Goal: Register for event/course

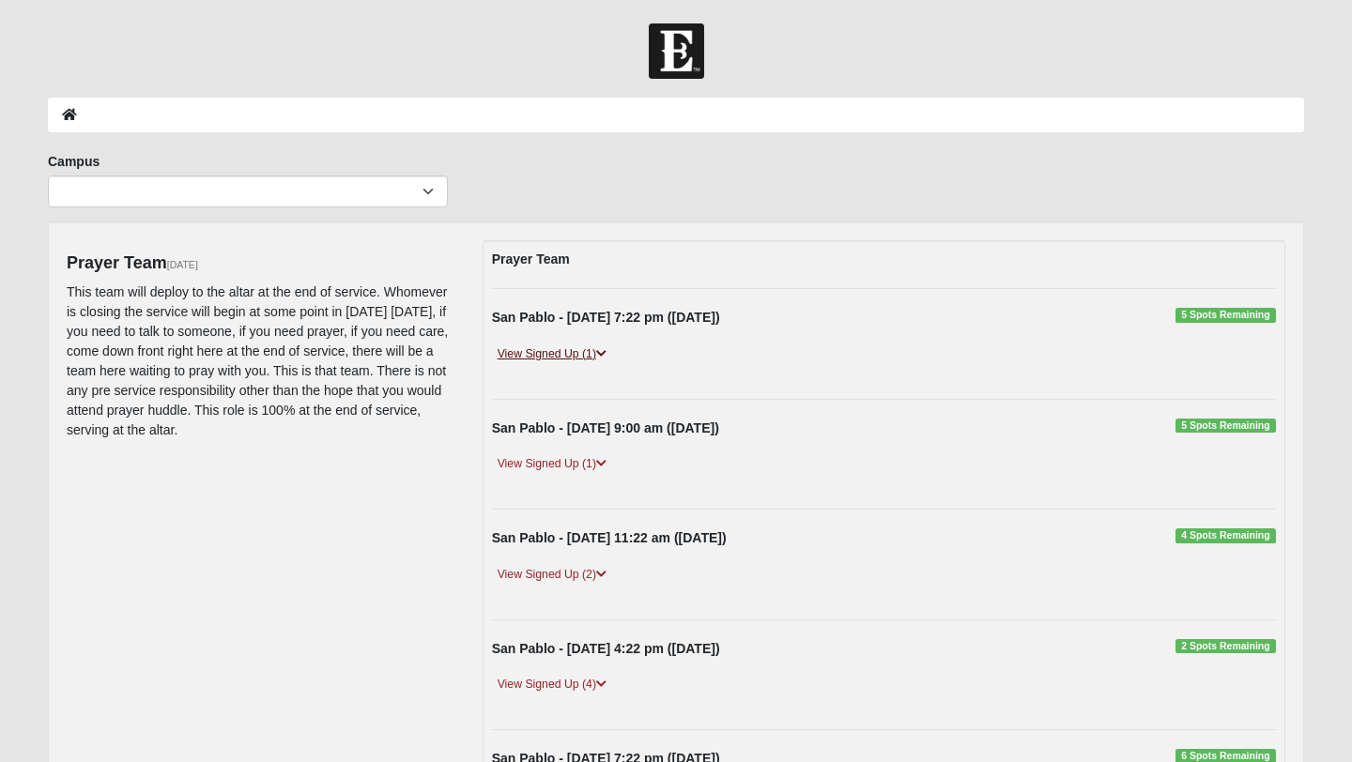
click at [587, 352] on link "View Signed Up (1)" at bounding box center [552, 354] width 120 height 20
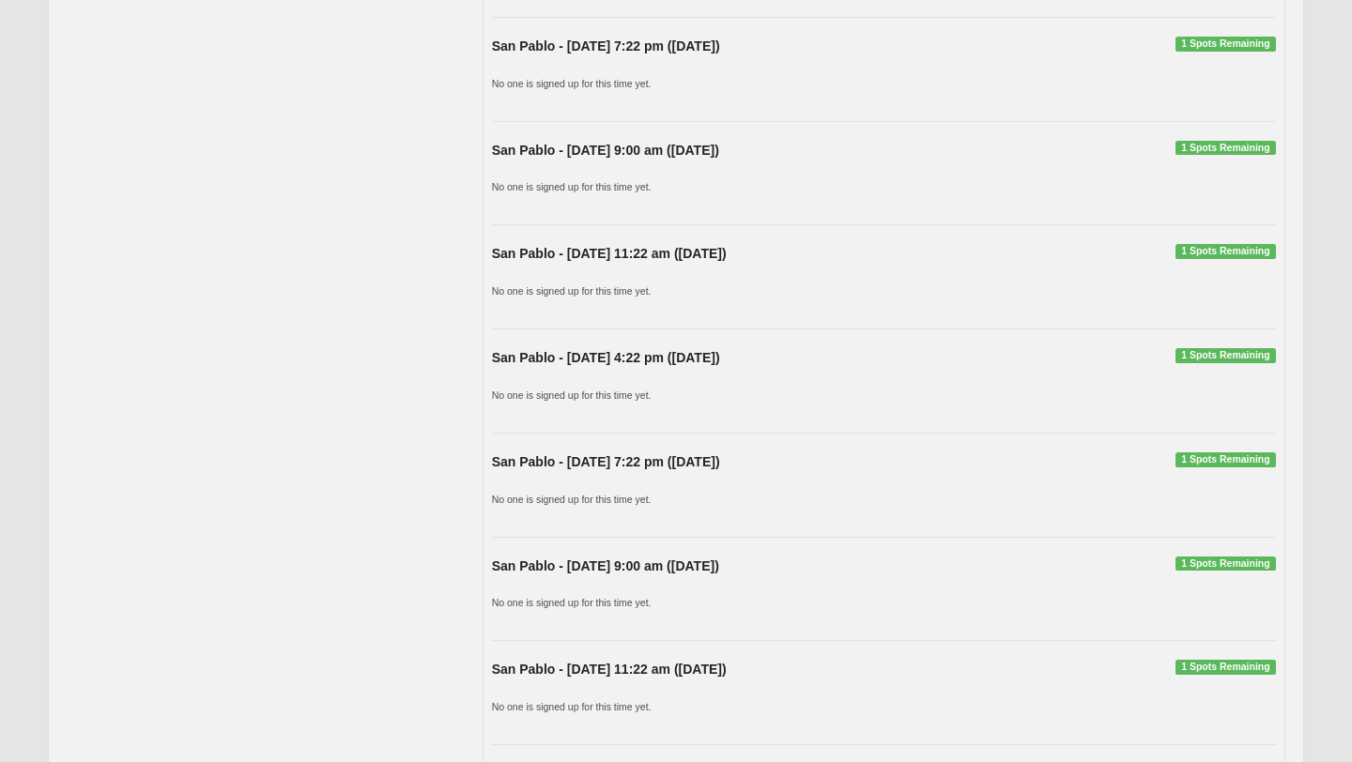
scroll to position [1365, 0]
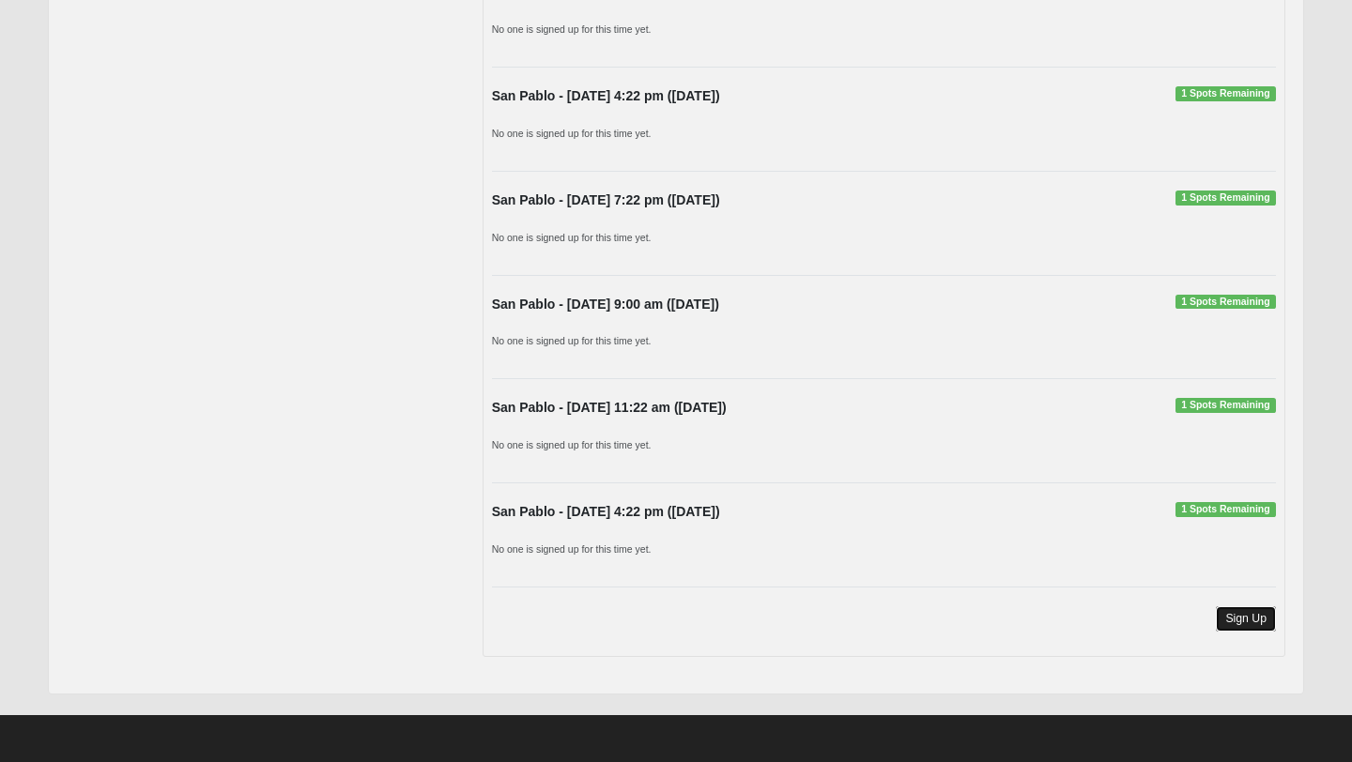
click at [1255, 617] on link "Sign Up" at bounding box center [1245, 618] width 60 height 25
